Goal: Navigation & Orientation: Find specific page/section

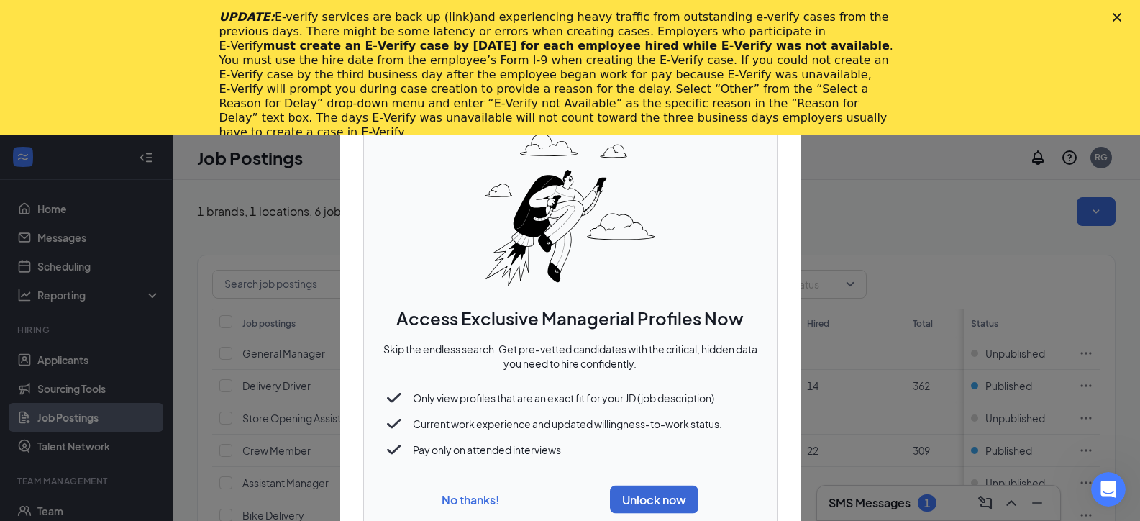
click at [477, 494] on button "No thanks!" at bounding box center [471, 498] width 58 height 15
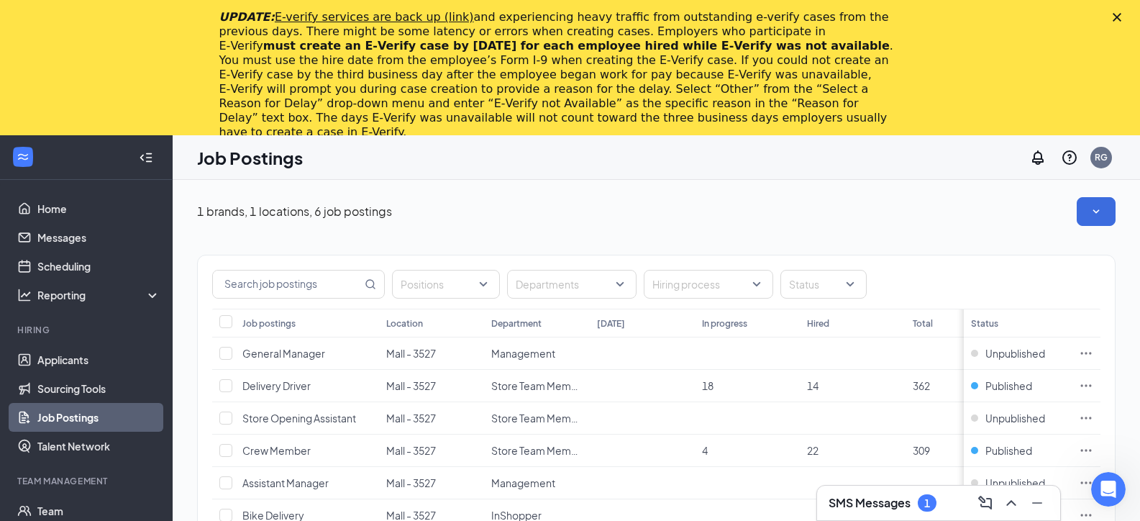
click at [1122, 13] on div "UPDATE: E-verify services are back up (link) and experiencing heavy traffic fro…" at bounding box center [570, 75] width 1140 height 138
click at [1121, 15] on icon "Close" at bounding box center [1117, 17] width 9 height 9
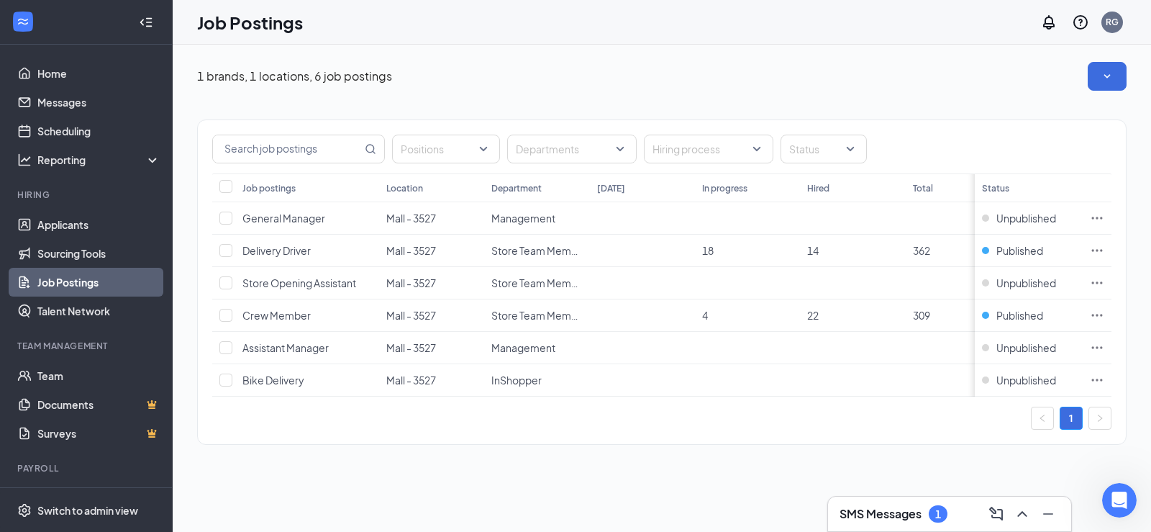
click at [919, 513] on h3 "SMS Messages" at bounding box center [880, 514] width 82 height 16
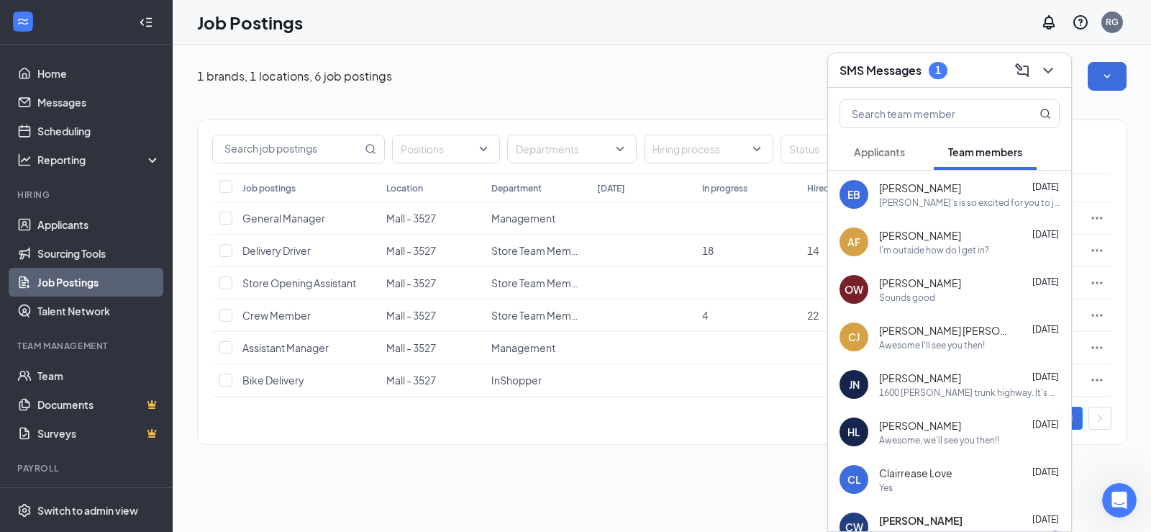
click at [902, 149] on span "Applicants" at bounding box center [879, 151] width 51 height 13
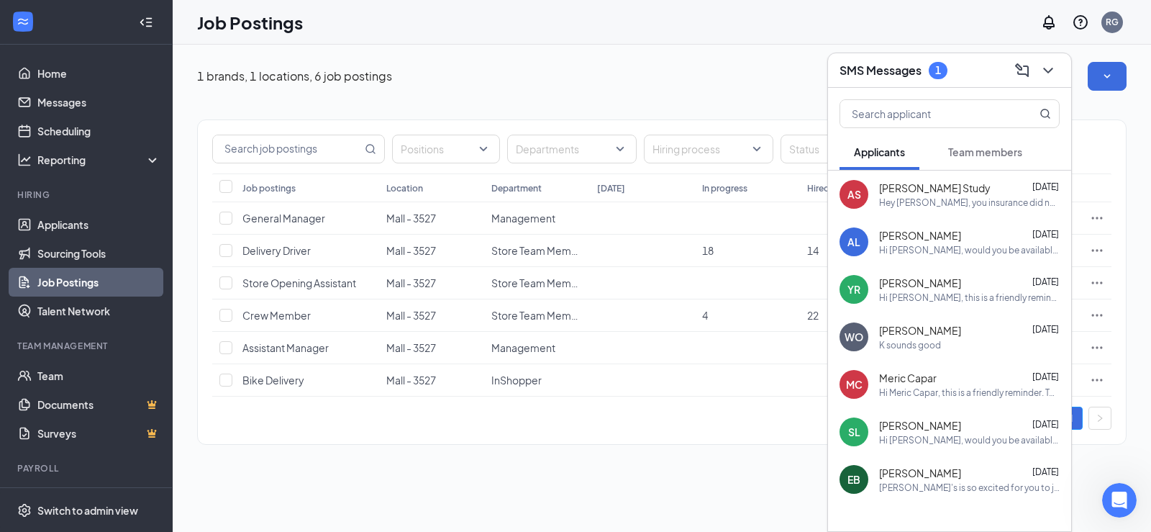
click at [1001, 140] on button "Team members" at bounding box center [985, 152] width 103 height 36
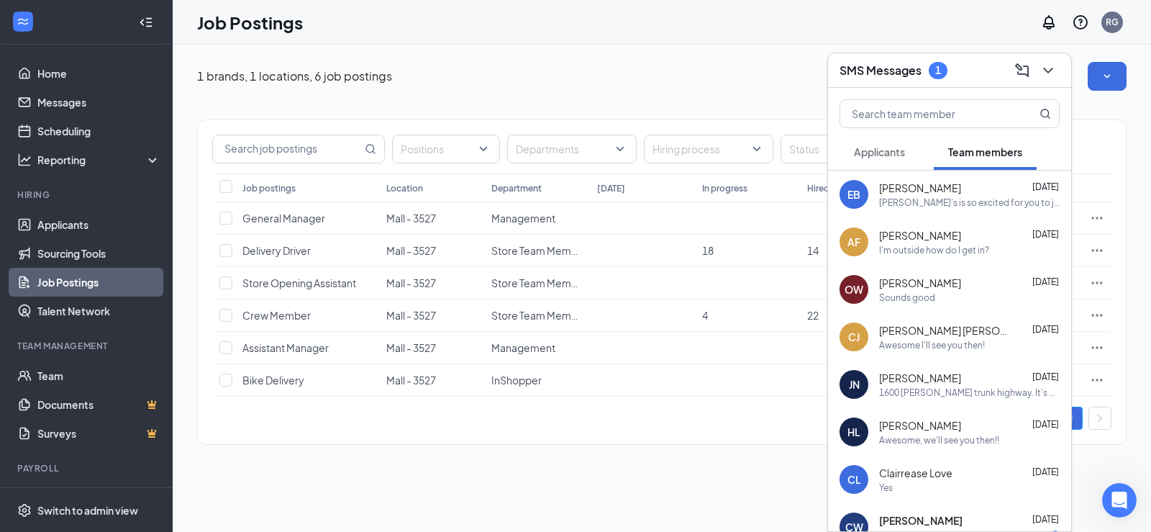
click at [898, 152] on span "Applicants" at bounding box center [879, 151] width 51 height 13
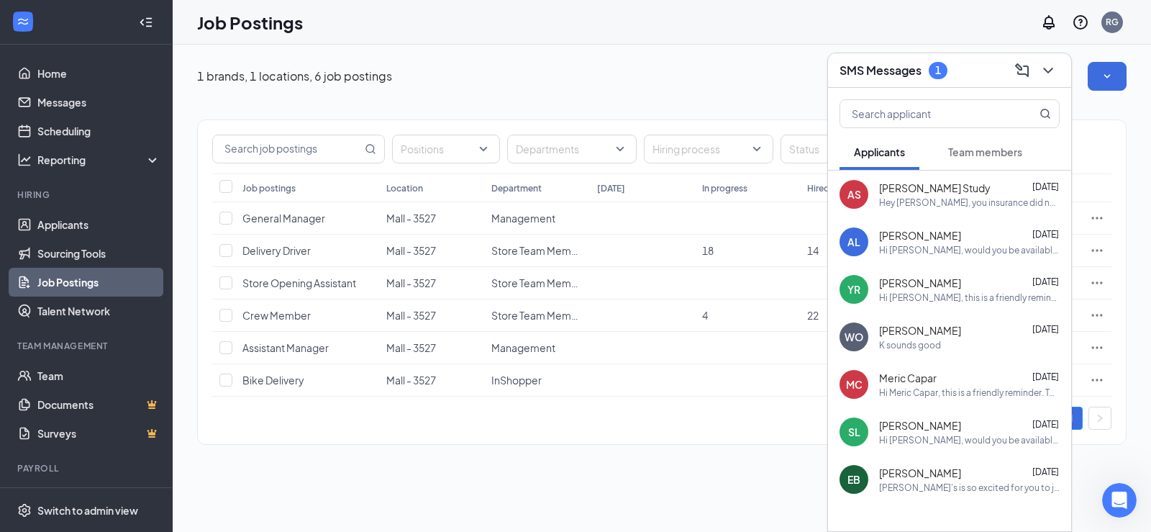
click at [491, 124] on div "Positions Departments Hiring process Status" at bounding box center [662, 146] width 928 height 53
click at [69, 219] on link "Applicants" at bounding box center [98, 224] width 123 height 29
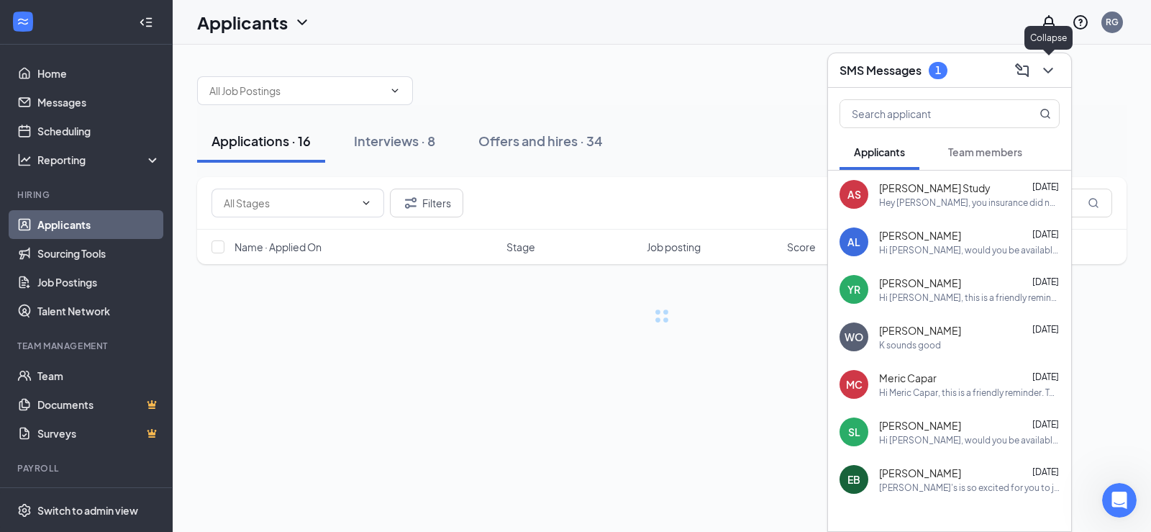
click at [1044, 76] on icon "ChevronDown" at bounding box center [1047, 70] width 17 height 17
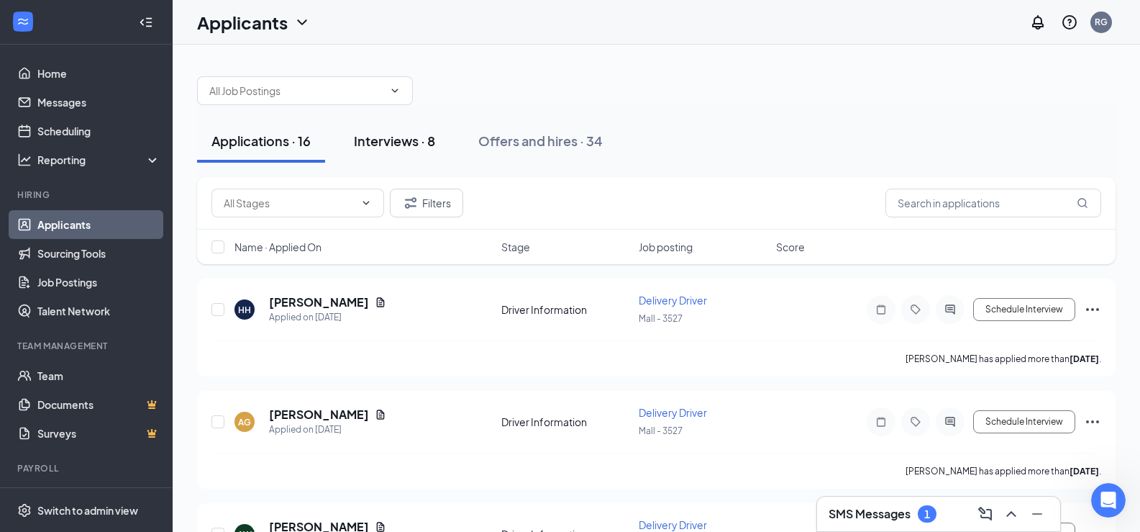
click at [389, 146] on div "Interviews · 8" at bounding box center [394, 141] width 81 height 18
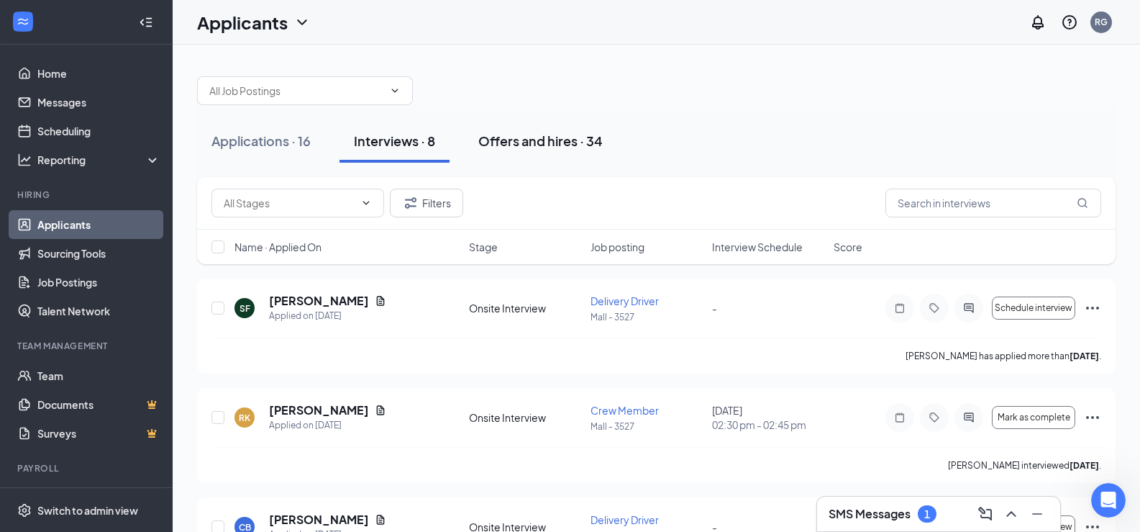
click at [565, 152] on button "Offers and hires · 34" at bounding box center [540, 140] width 153 height 43
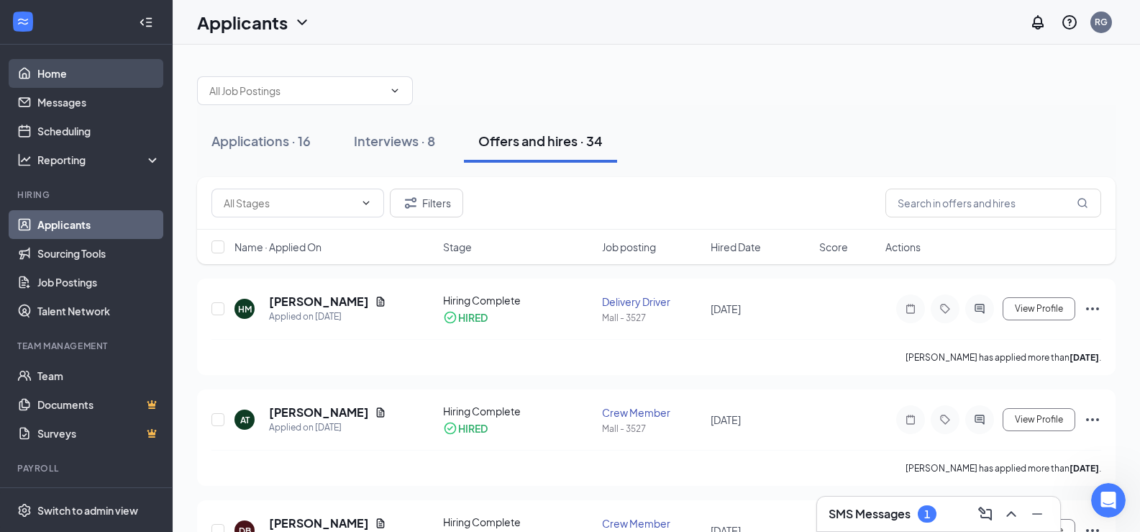
click at [54, 64] on link "Home" at bounding box center [98, 73] width 123 height 29
